Goal: Task Accomplishment & Management: Manage account settings

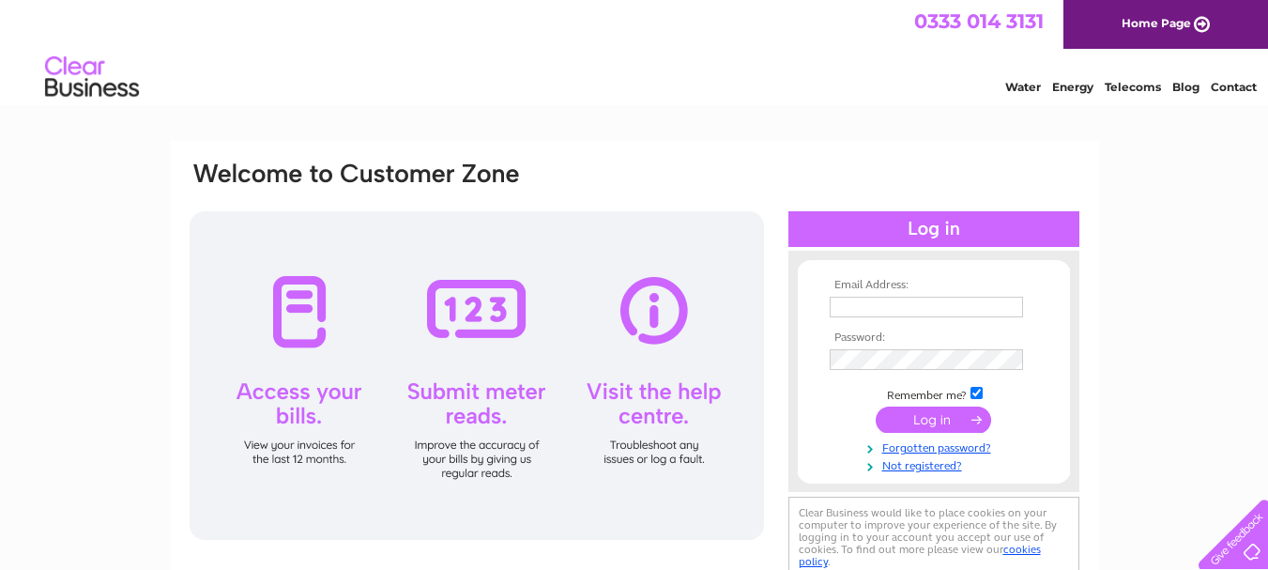
click at [880, 304] on input "text" at bounding box center [925, 307] width 193 height 21
type input "billing@brownpharmacy.co.uk"
click at [937, 427] on input "submit" at bounding box center [932, 419] width 115 height 26
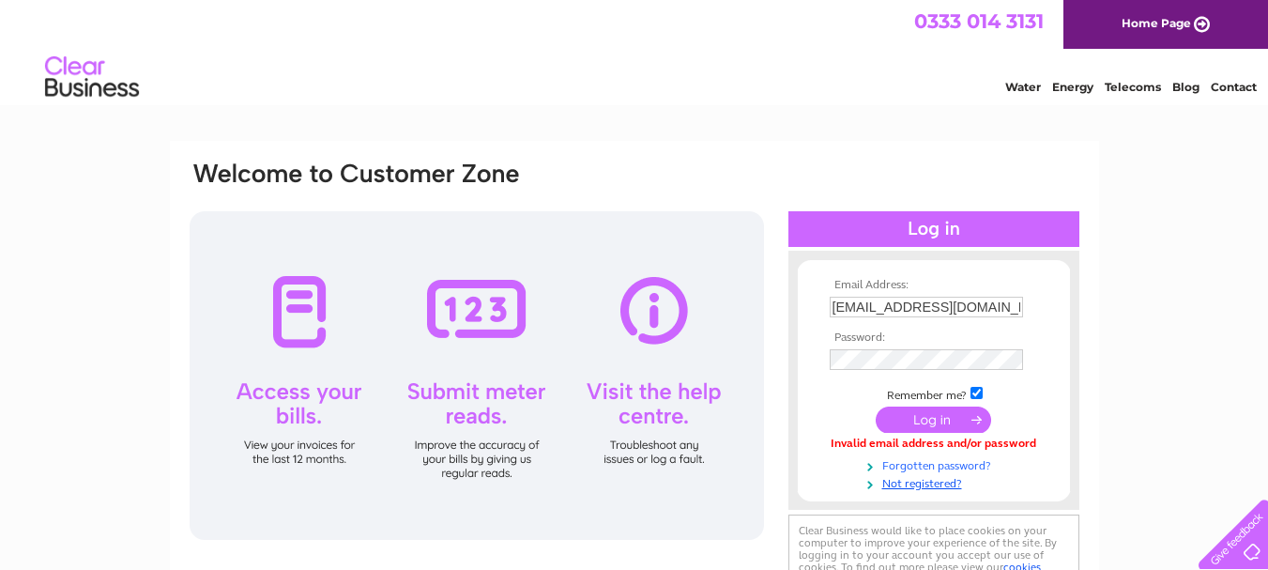
click at [970, 464] on link "Forgotten password?" at bounding box center [935, 464] width 213 height 18
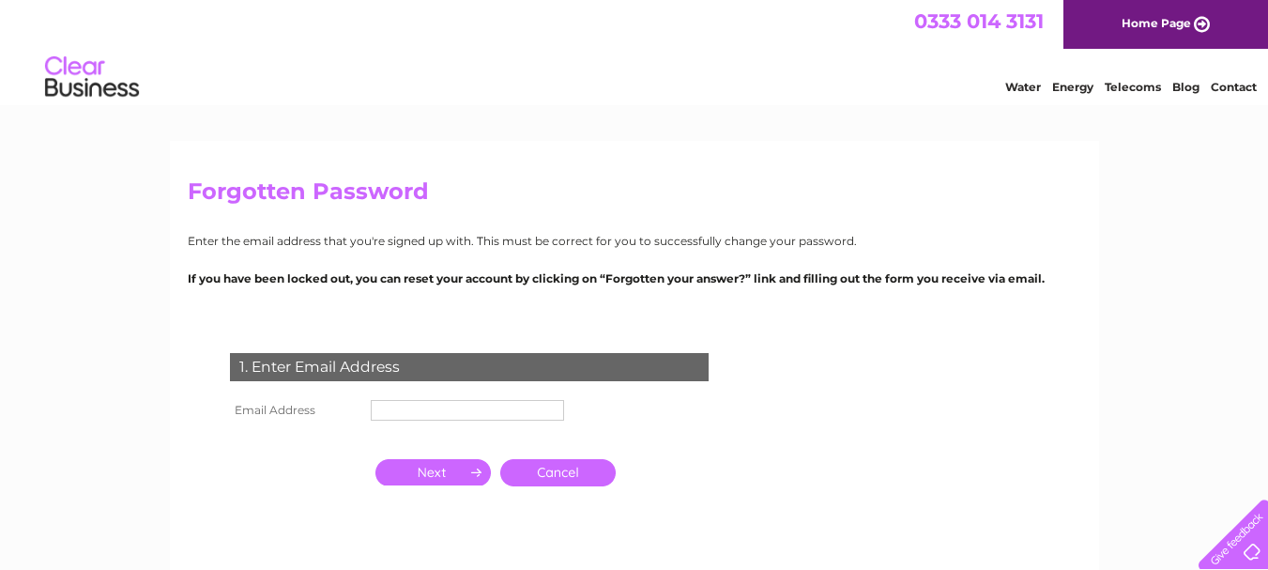
click at [460, 412] on input "text" at bounding box center [467, 410] width 193 height 21
type input "[EMAIL_ADDRESS][DOMAIN_NAME]"
click at [437, 476] on input "button" at bounding box center [432, 472] width 115 height 26
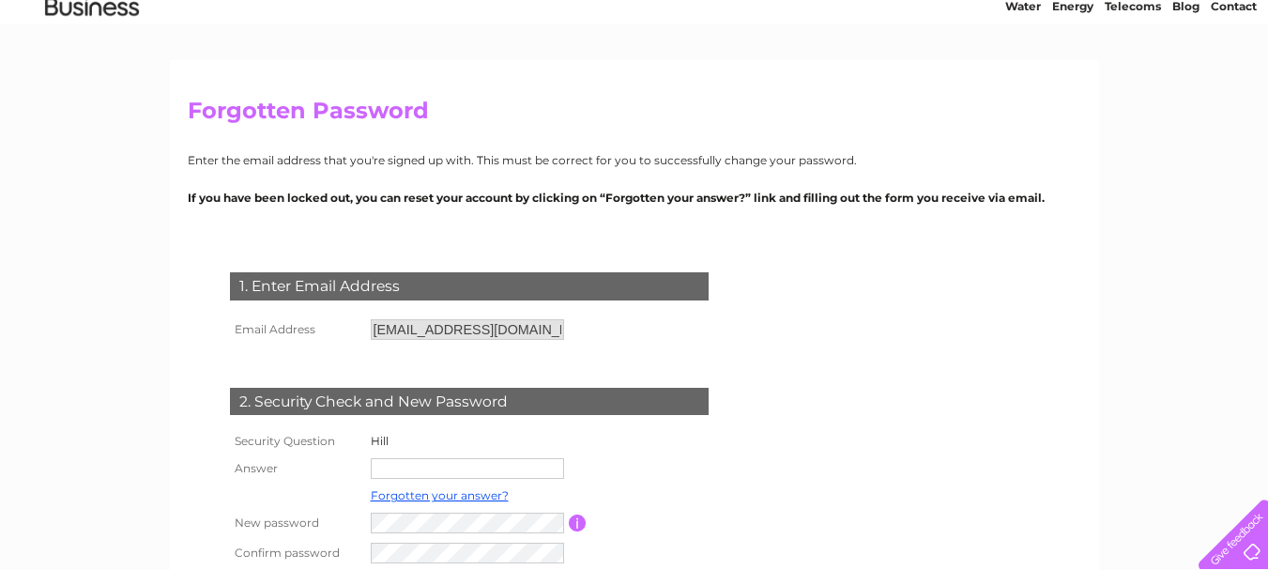
scroll to position [103, 0]
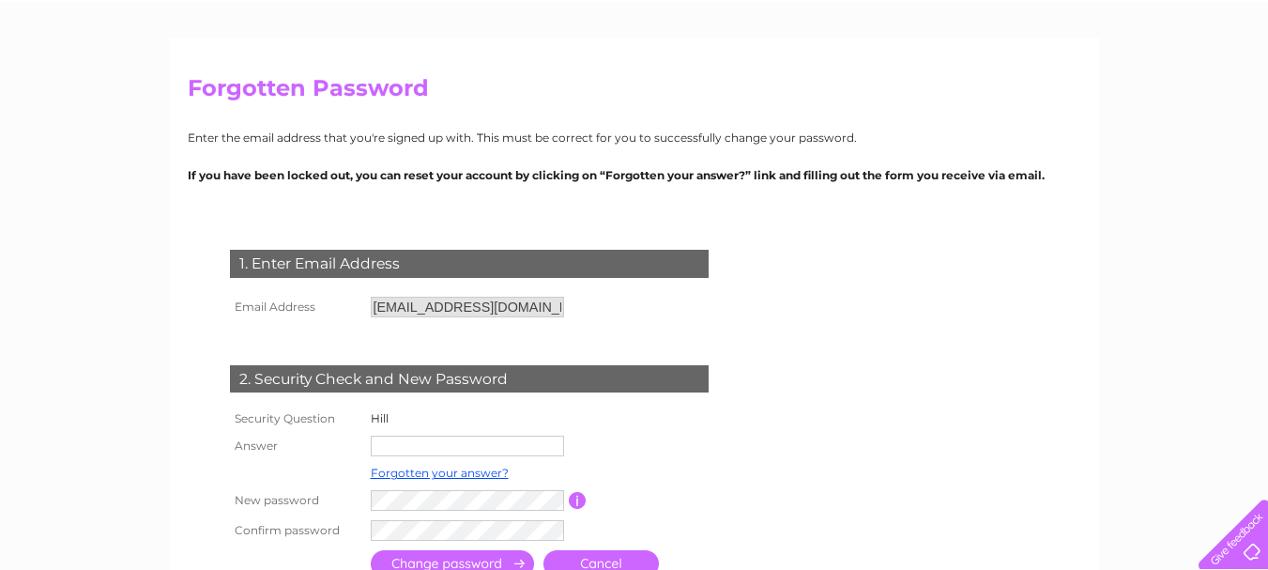
click at [488, 446] on input "text" at bounding box center [467, 445] width 193 height 21
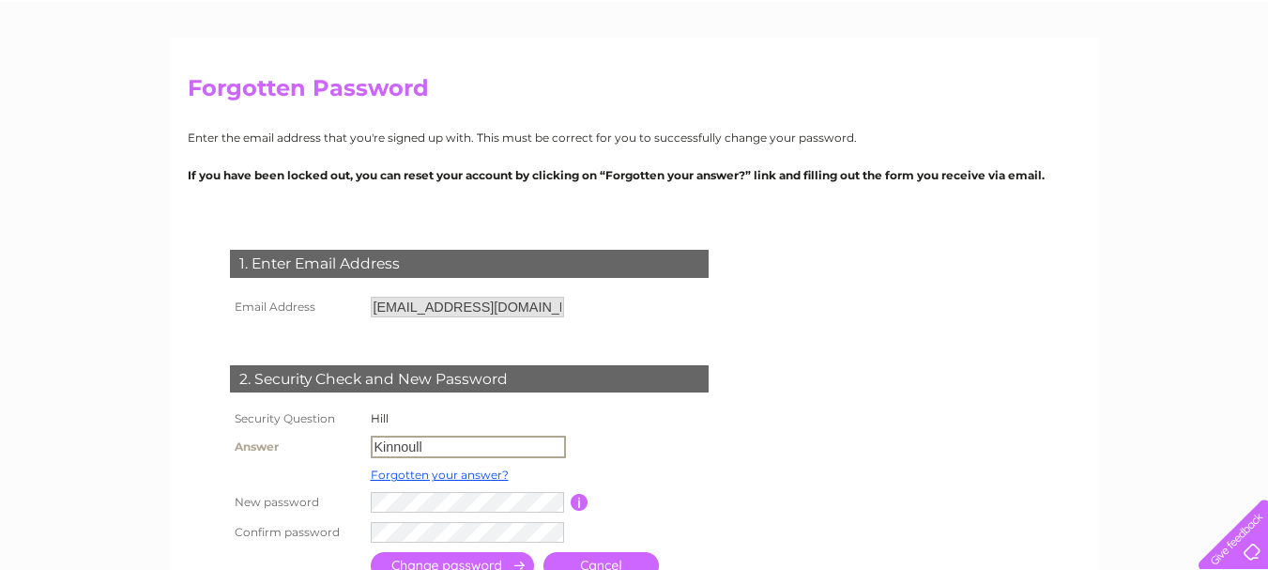
type input "Kinnoull"
click at [583, 494] on input "button" at bounding box center [578, 500] width 18 height 17
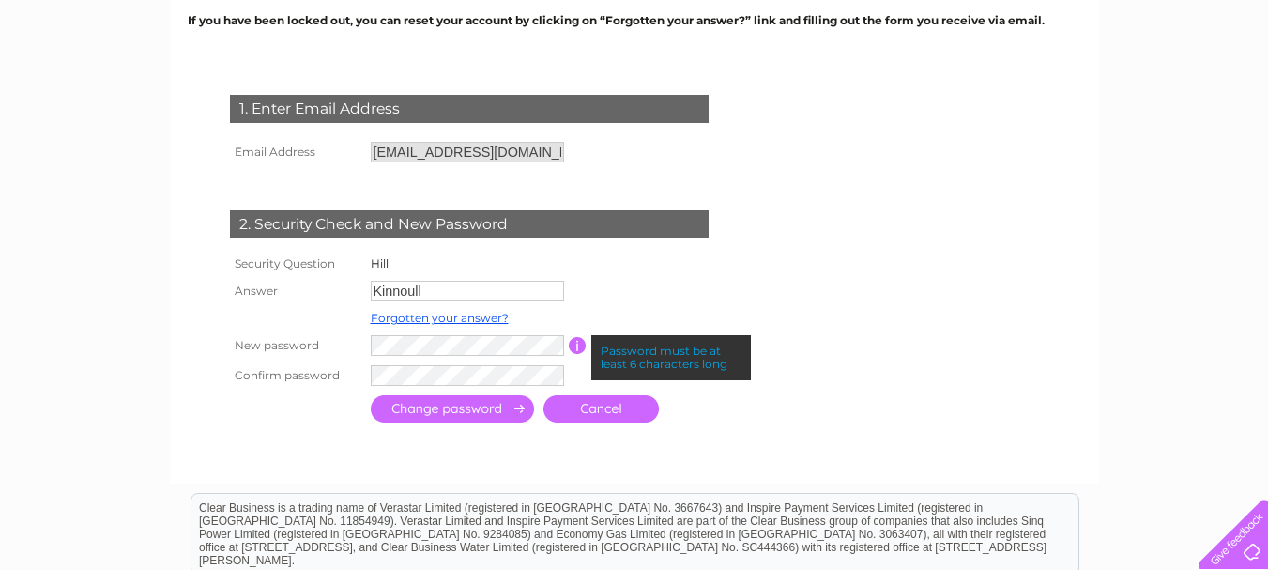
scroll to position [266, 0]
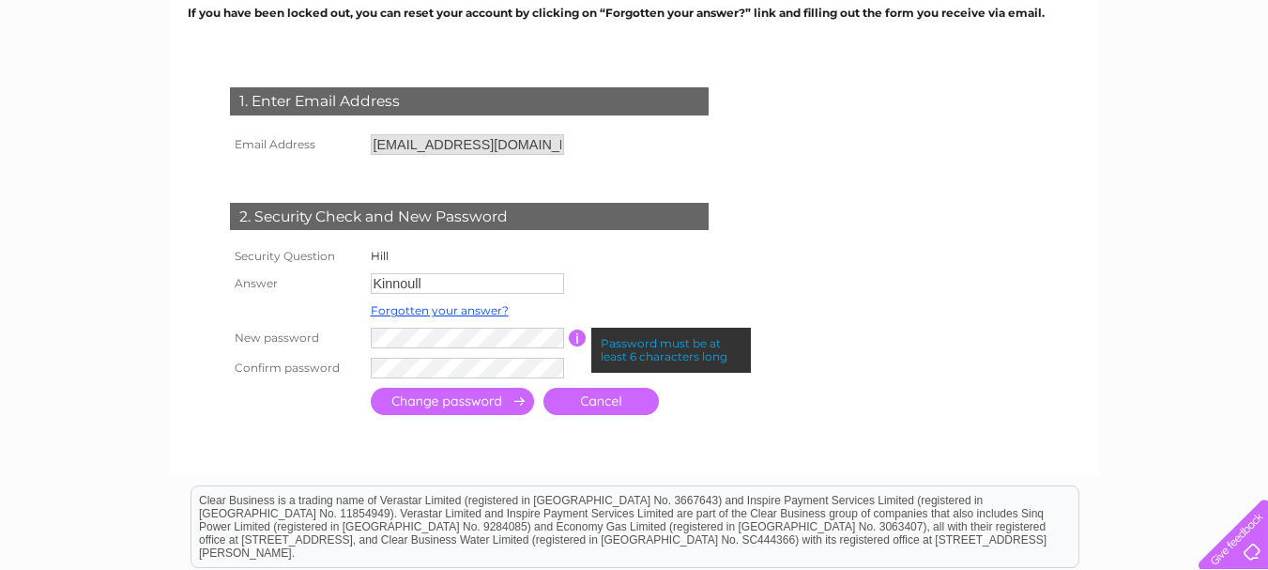
click at [460, 401] on input "submit" at bounding box center [452, 401] width 163 height 27
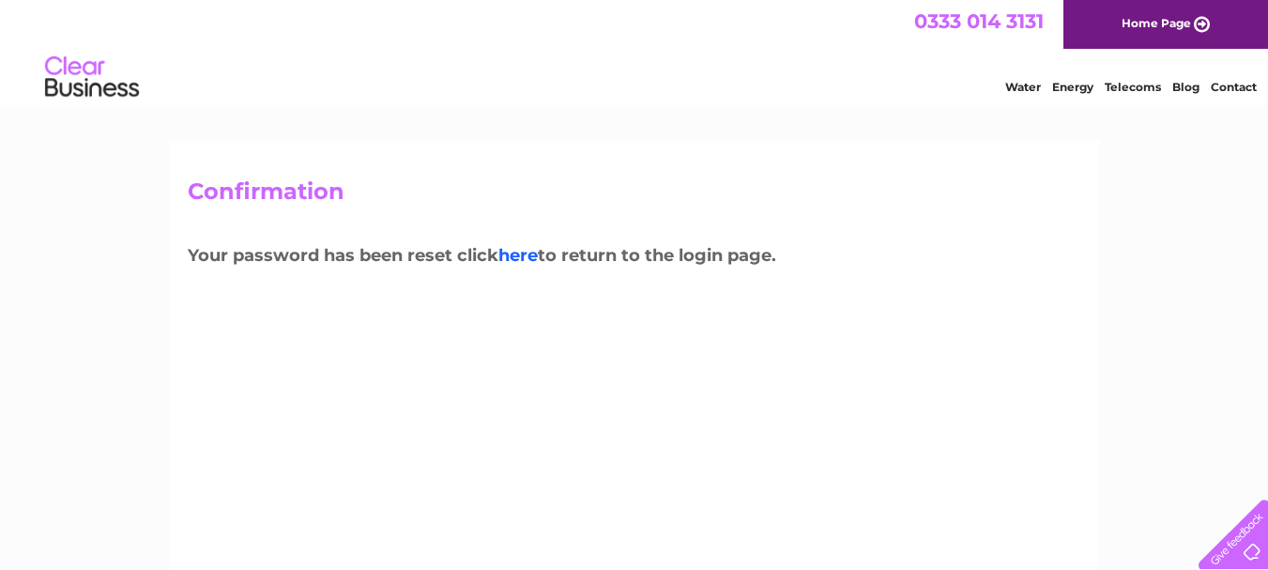
click at [536, 255] on link "here" at bounding box center [517, 255] width 39 height 21
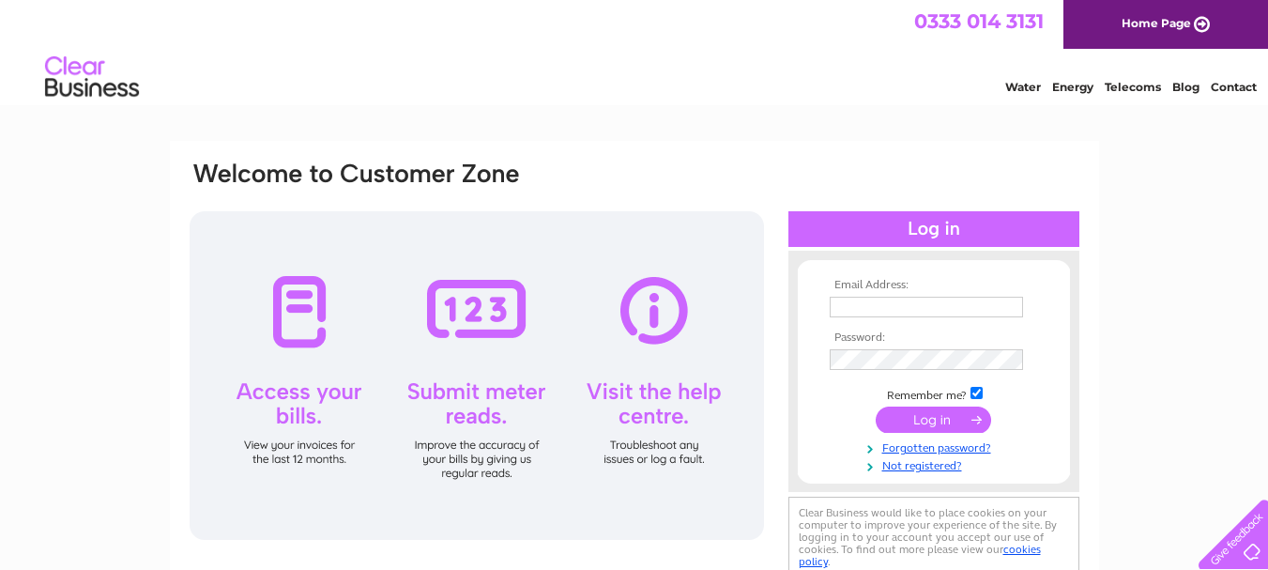
type input "billing@brownpharmacy.co.uk"
click at [924, 412] on input "submit" at bounding box center [932, 419] width 115 height 26
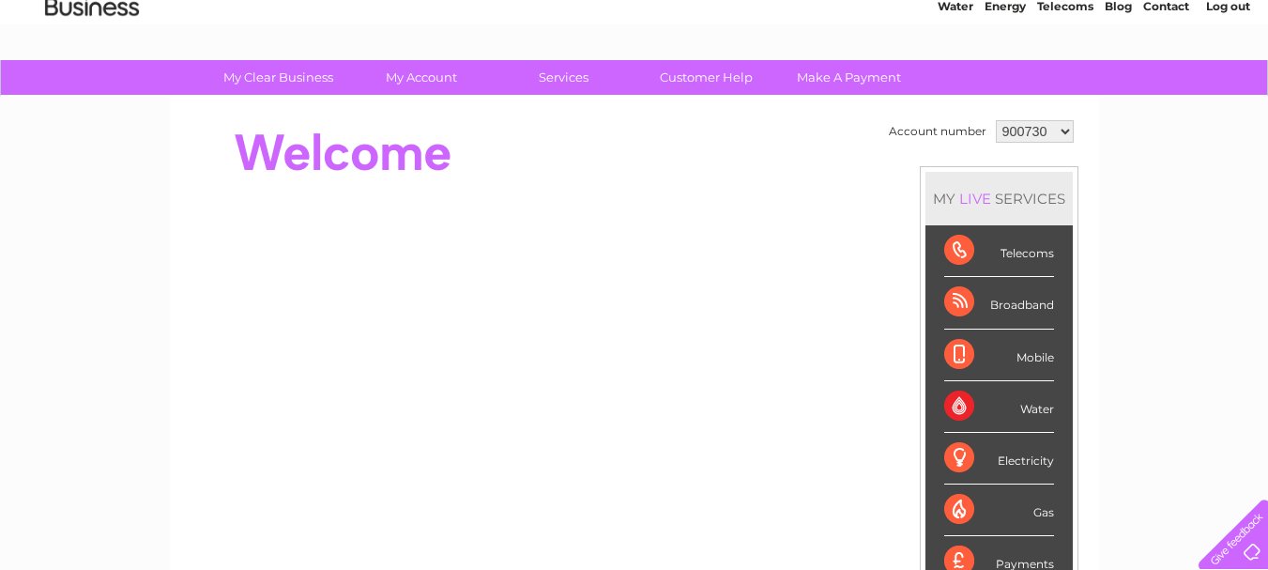
scroll to position [42, 0]
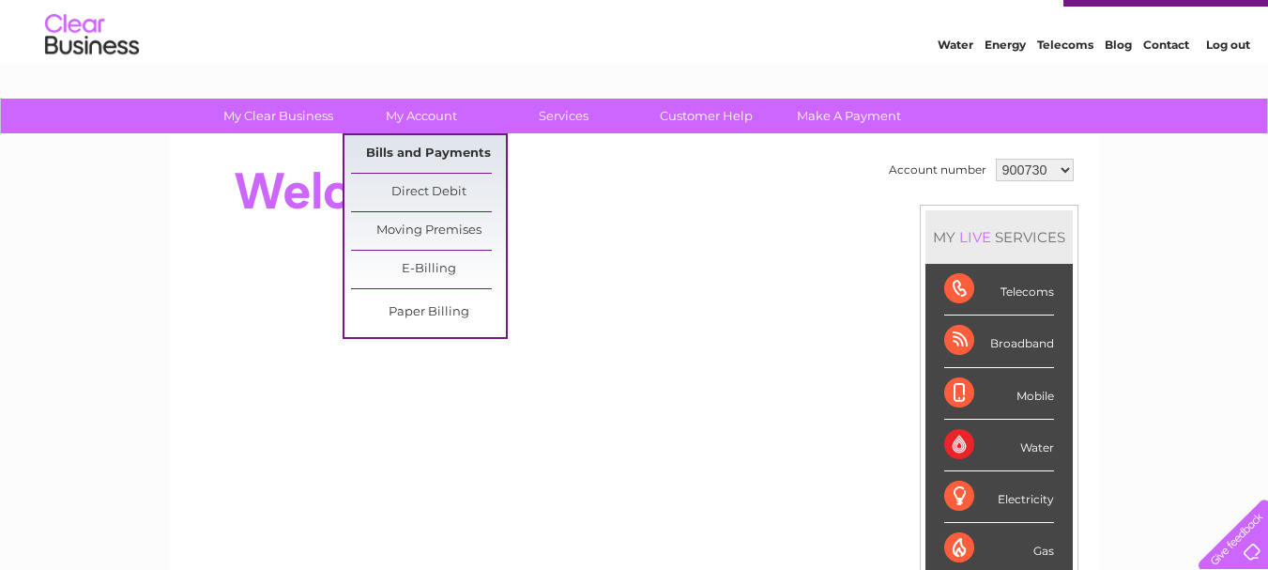
click at [424, 156] on link "Bills and Payments" at bounding box center [428, 154] width 155 height 38
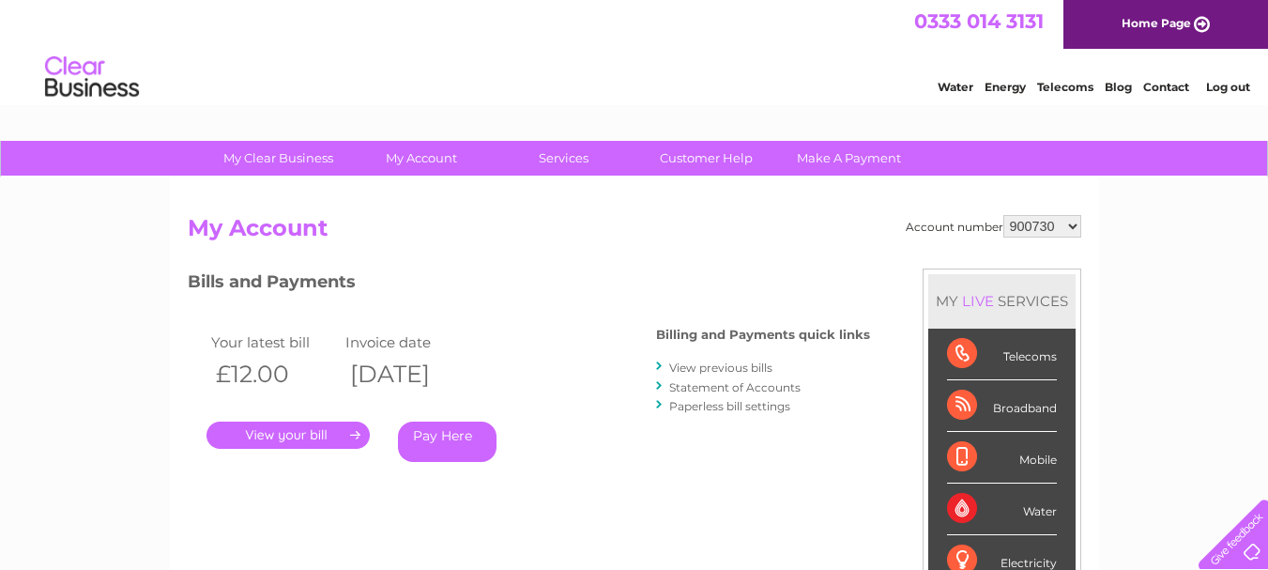
click at [281, 424] on link "." at bounding box center [287, 434] width 163 height 27
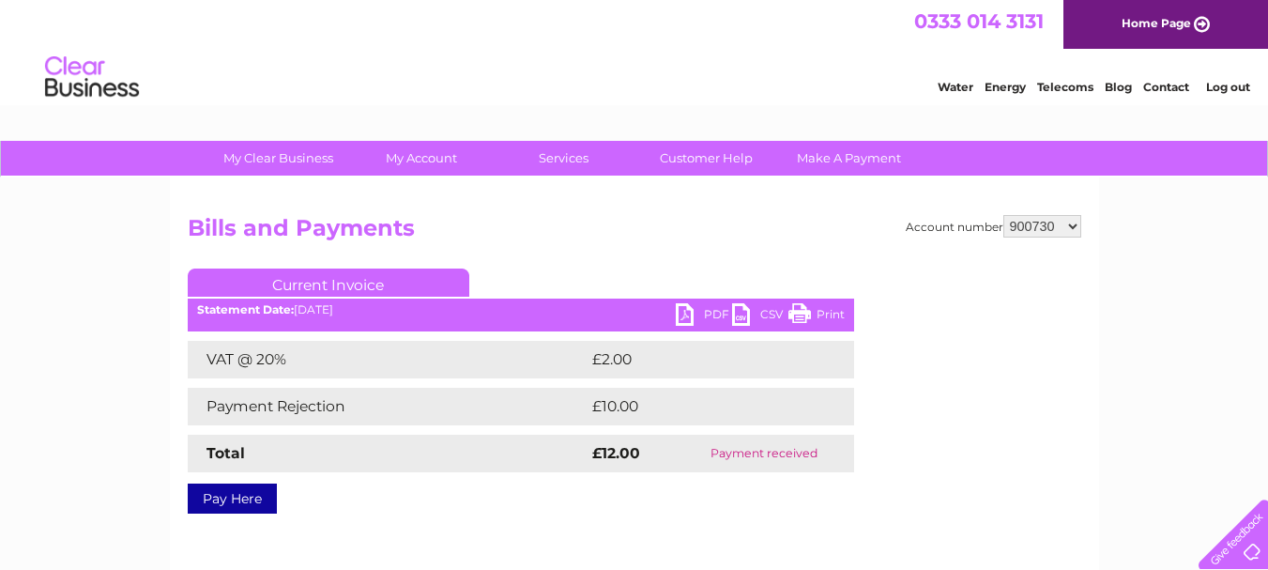
click at [698, 312] on link "PDF" at bounding box center [704, 316] width 56 height 27
